Goal: Book appointment/travel/reservation

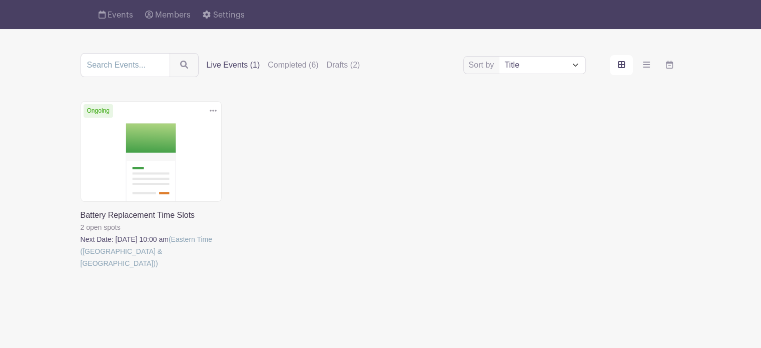
click at [81, 269] on link at bounding box center [81, 269] width 0 height 0
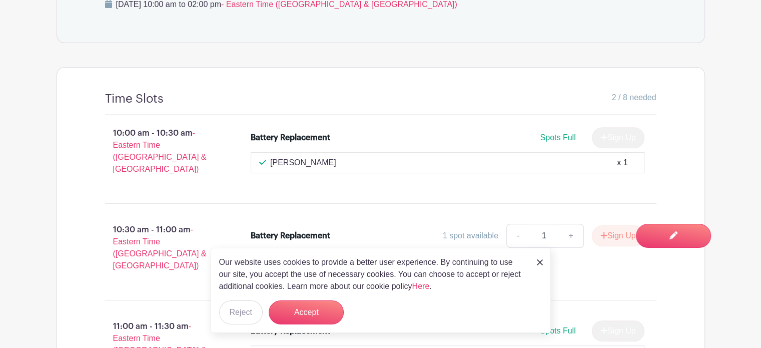
scroll to position [425, 0]
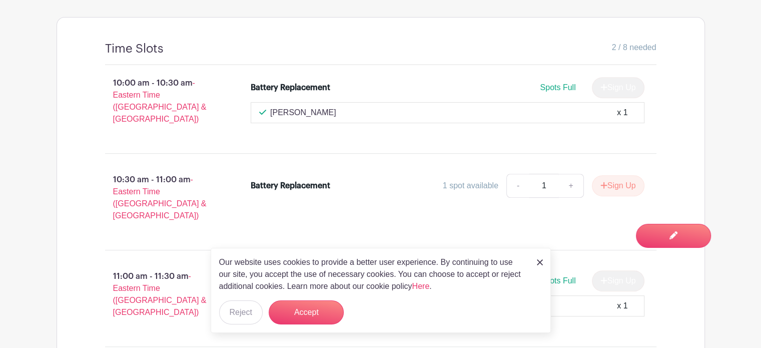
click at [531, 265] on div "Our website uses cookies to provide a better user experience. By continuing to …" at bounding box center [381, 290] width 340 height 85
click at [534, 265] on div "Our website uses cookies to provide a better user experience. By continuing to …" at bounding box center [381, 290] width 340 height 85
click at [539, 262] on img at bounding box center [540, 262] width 6 height 6
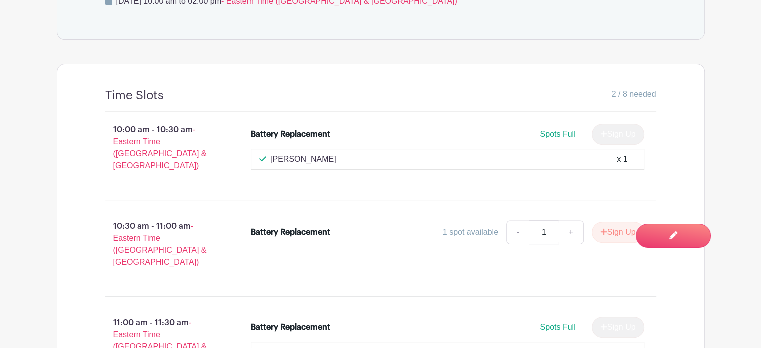
scroll to position [267, 0]
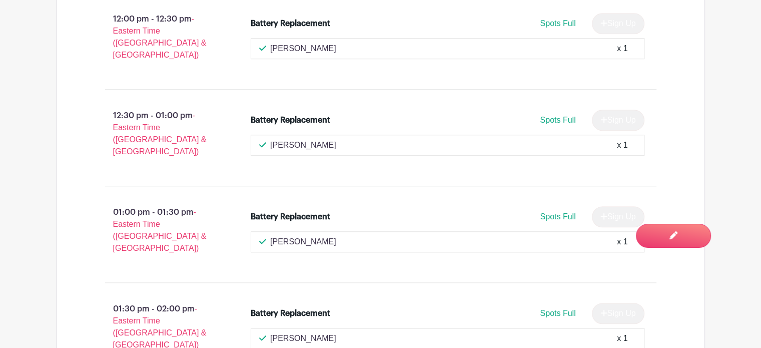
scroll to position [917, 0]
